Goal: Task Accomplishment & Management: Use online tool/utility

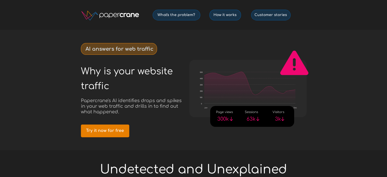
click at [106, 130] on span "Try it now for free" at bounding box center [105, 130] width 48 height 5
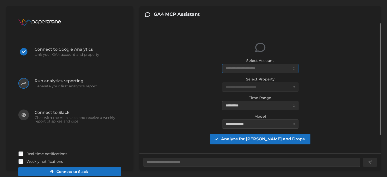
click at [243, 68] on input "Select Account" at bounding box center [260, 68] width 76 height 9
click at [293, 70] on input "Select Account" at bounding box center [260, 68] width 76 height 9
click at [293, 67] on input "Select Account" at bounding box center [260, 68] width 76 height 9
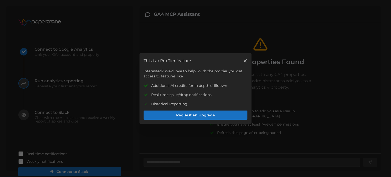
click at [247, 60] on icon "button" at bounding box center [245, 60] width 3 height 3
type textarea "*"
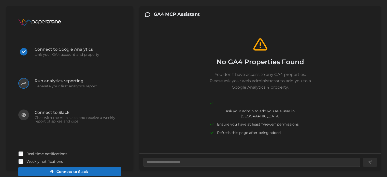
click at [42, 170] on span "Connect to Slack" at bounding box center [69, 171] width 95 height 9
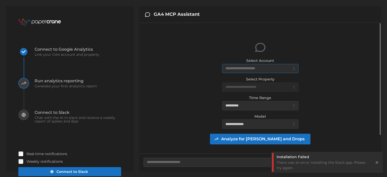
click at [239, 67] on input "Select Account" at bounding box center [260, 68] width 76 height 9
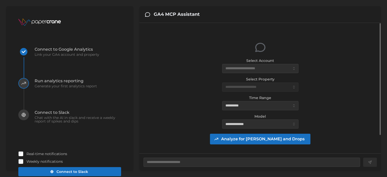
type textarea "*"
